Goal: Task Accomplishment & Management: Manage account settings

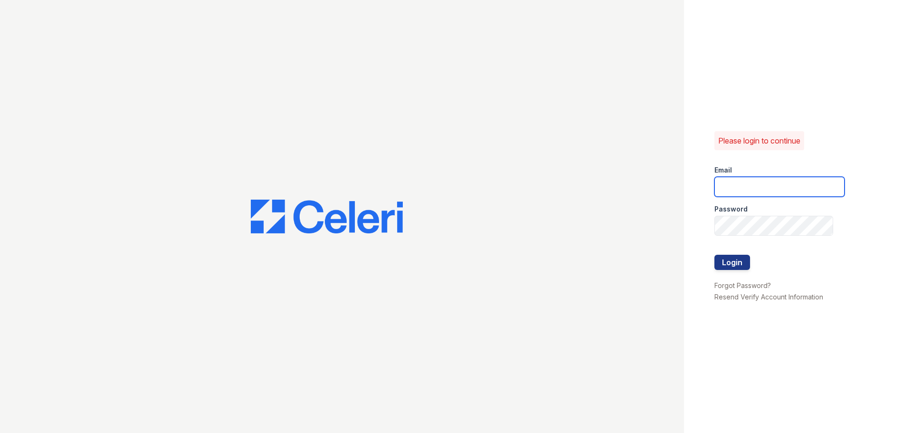
click at [746, 184] on input "email" at bounding box center [780, 187] width 130 height 20
type input "[EMAIL_ADDRESS][DOMAIN_NAME]"
click at [741, 296] on link "Resend Verify Account Information" at bounding box center [769, 297] width 109 height 8
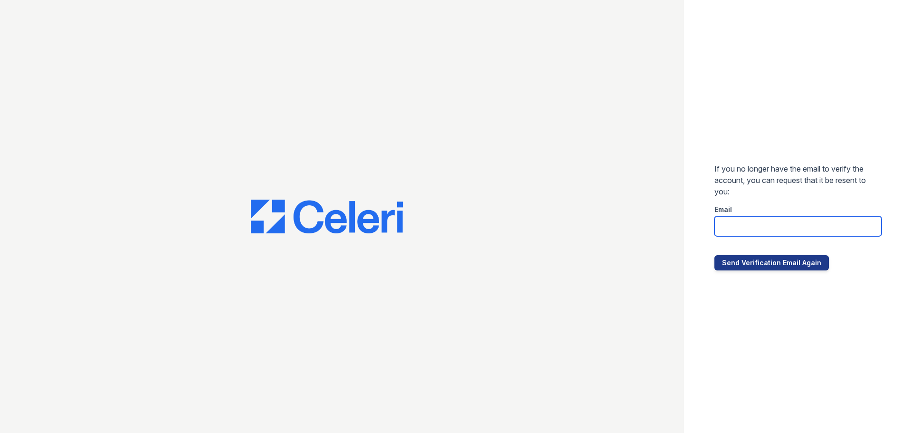
click at [732, 225] on input "email" at bounding box center [798, 226] width 167 height 20
type input "[EMAIL_ADDRESS][DOMAIN_NAME]"
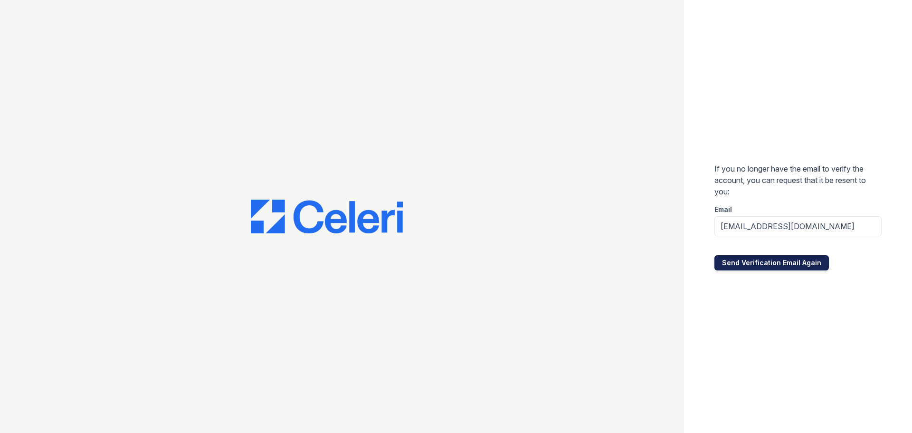
click at [747, 266] on button "Send Verification Email Again" at bounding box center [772, 262] width 114 height 15
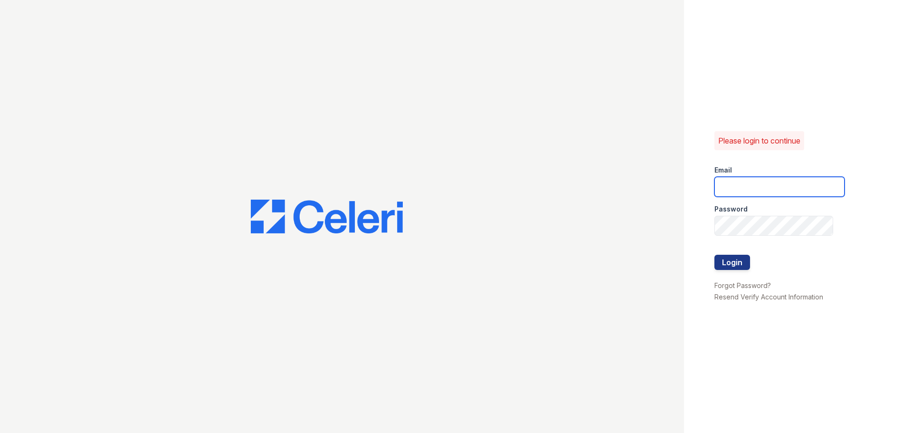
click at [737, 189] on input "email" at bounding box center [780, 187] width 130 height 20
type input "[EMAIL_ADDRESS][DOMAIN_NAME]"
click at [729, 265] on button "Login" at bounding box center [733, 262] width 36 height 15
